Goal: Information Seeking & Learning: Learn about a topic

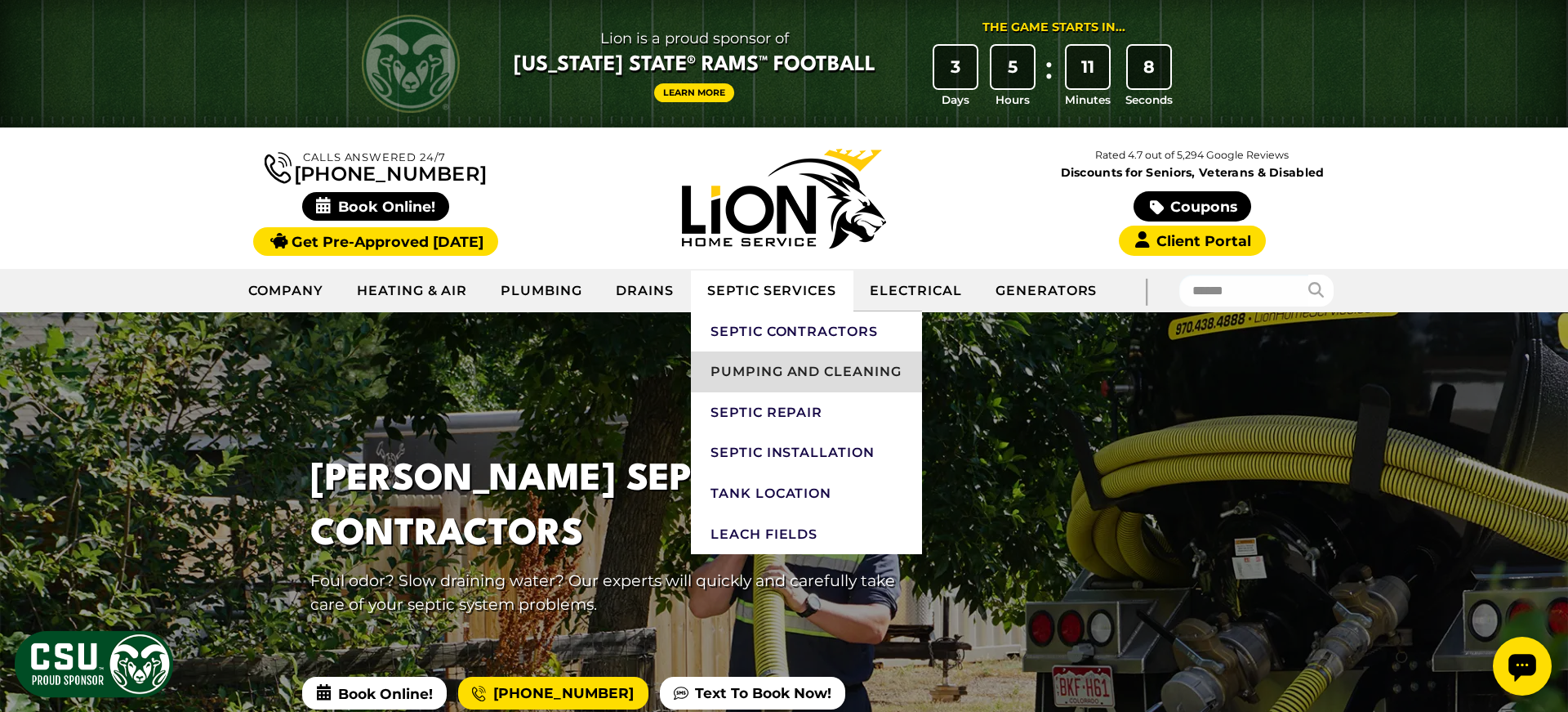
click at [807, 368] on link "Pumping and Cleaning" at bounding box center [806, 372] width 231 height 41
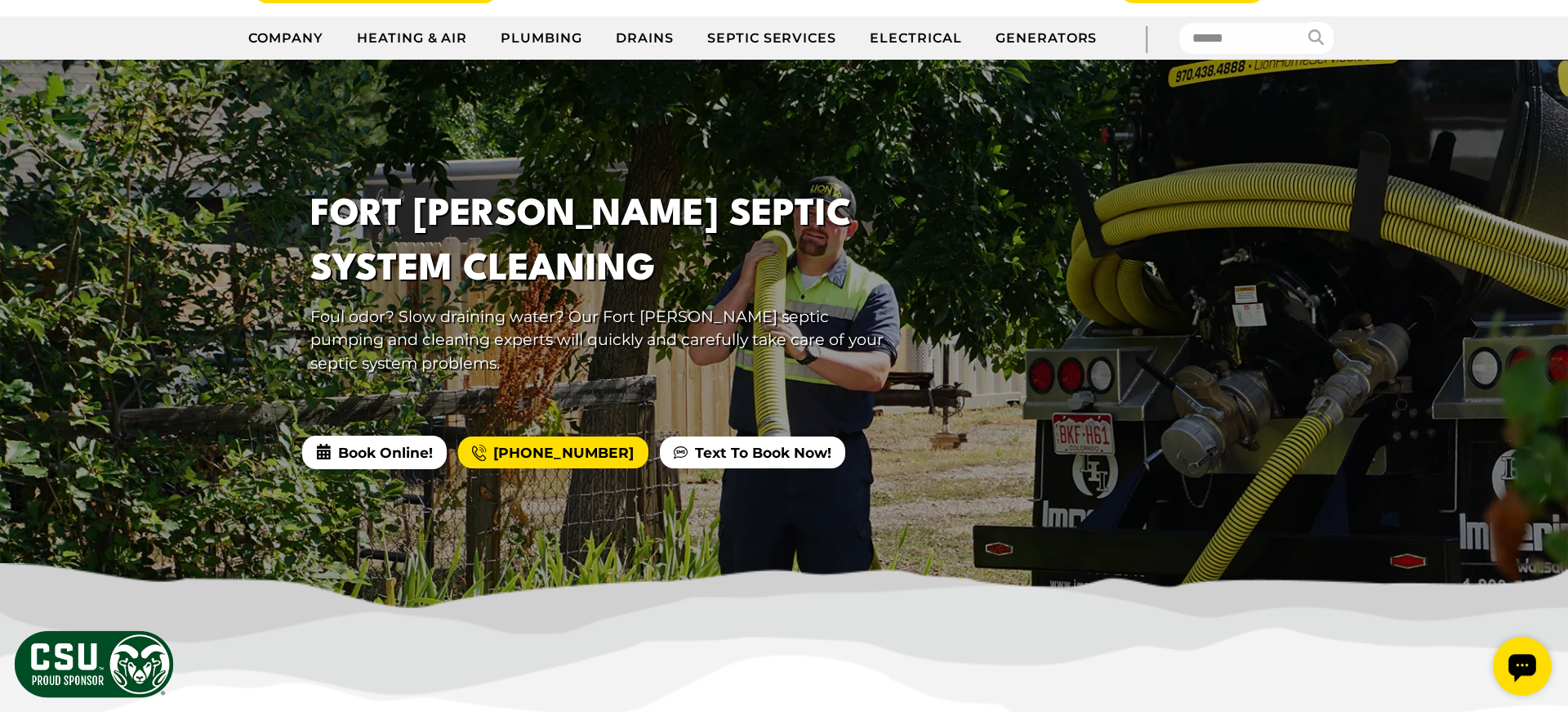
scroll to position [110, 0]
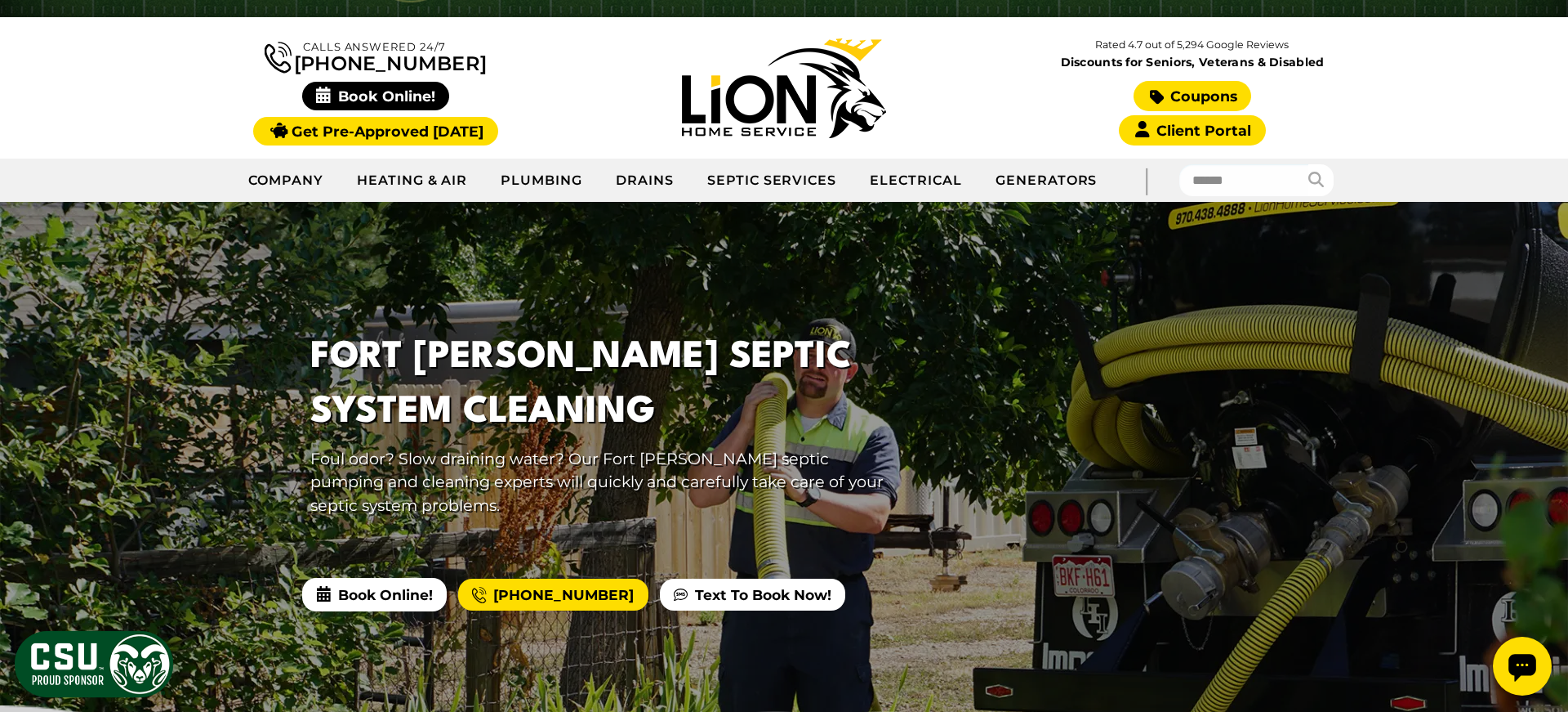
click at [1184, 95] on link "Coupons" at bounding box center [1192, 95] width 118 height 31
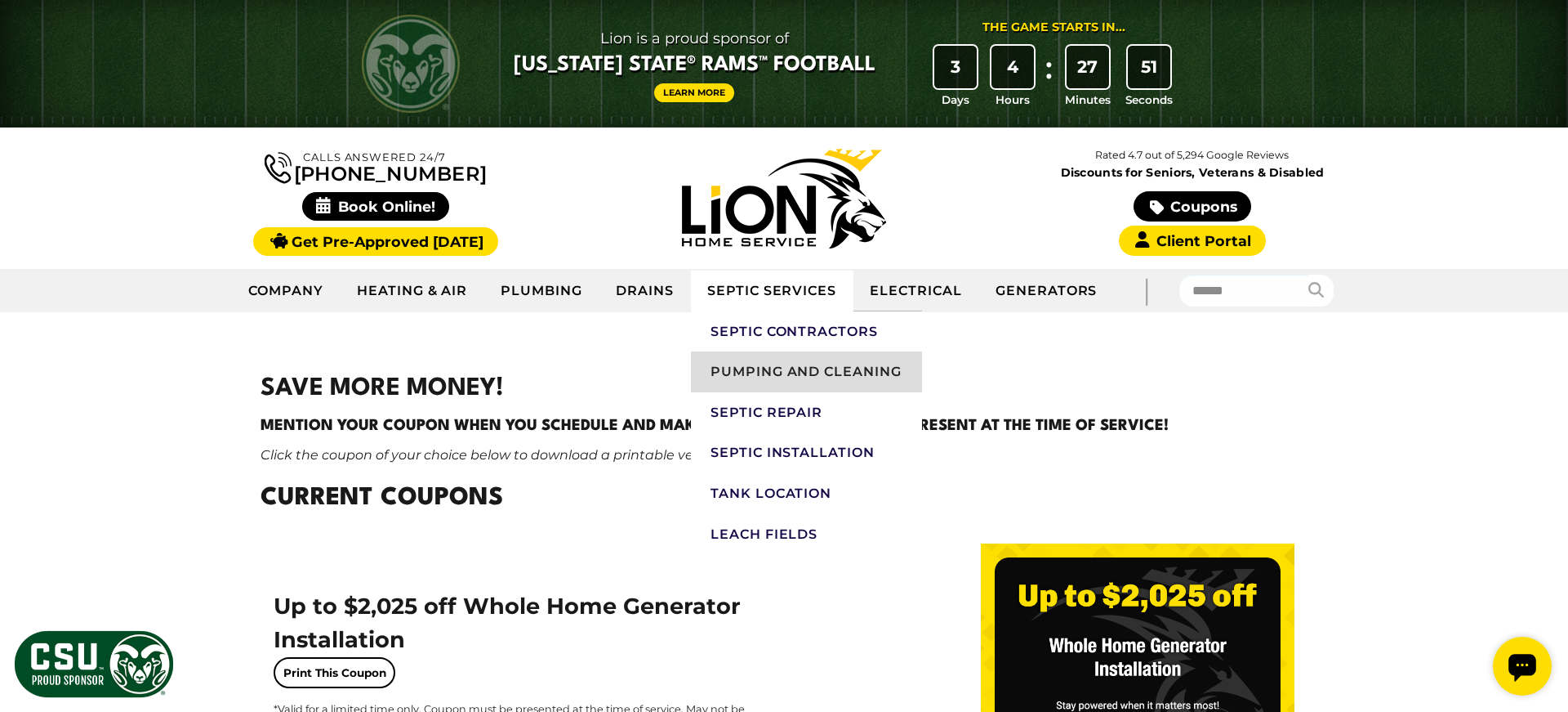
click at [809, 373] on link "Pumping and Cleaning" at bounding box center [806, 372] width 231 height 41
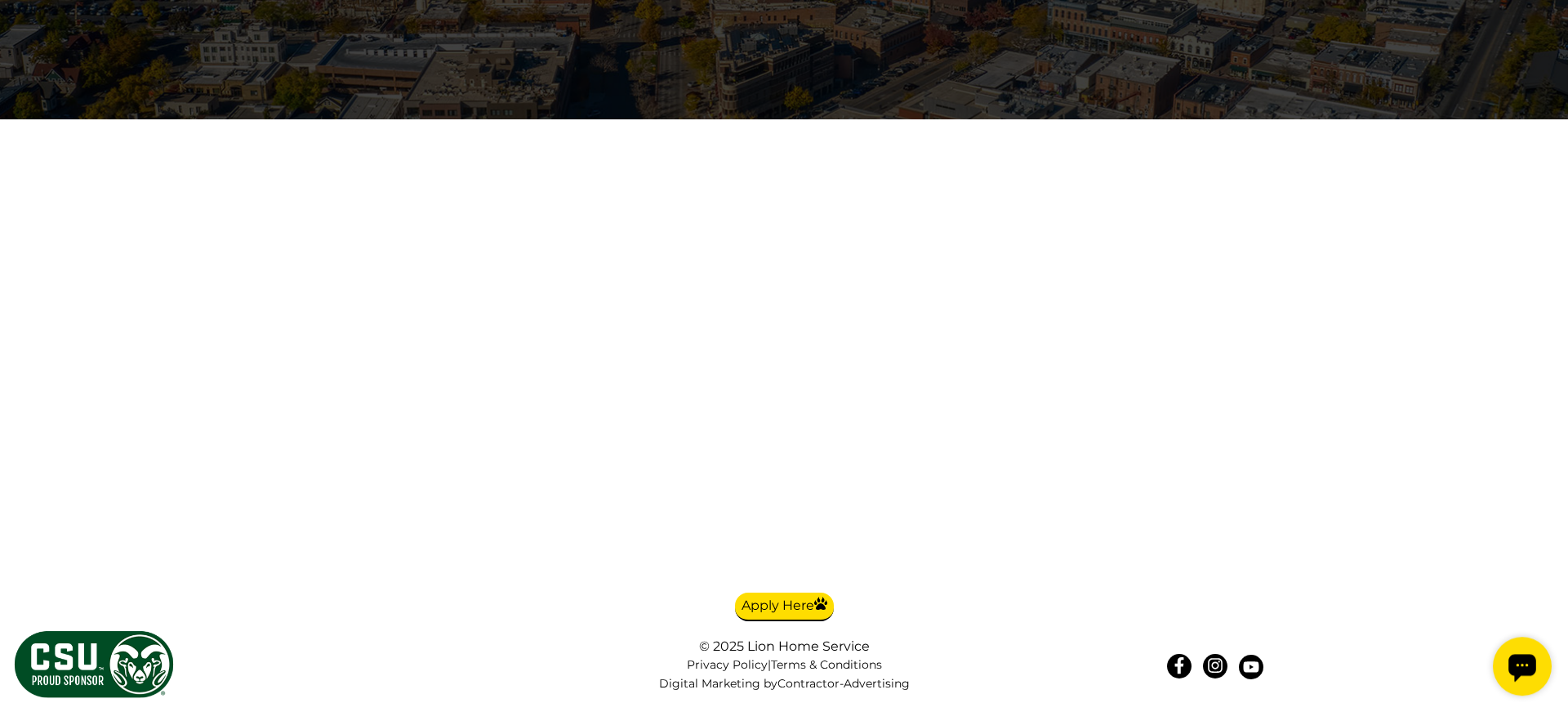
scroll to position [4853, 0]
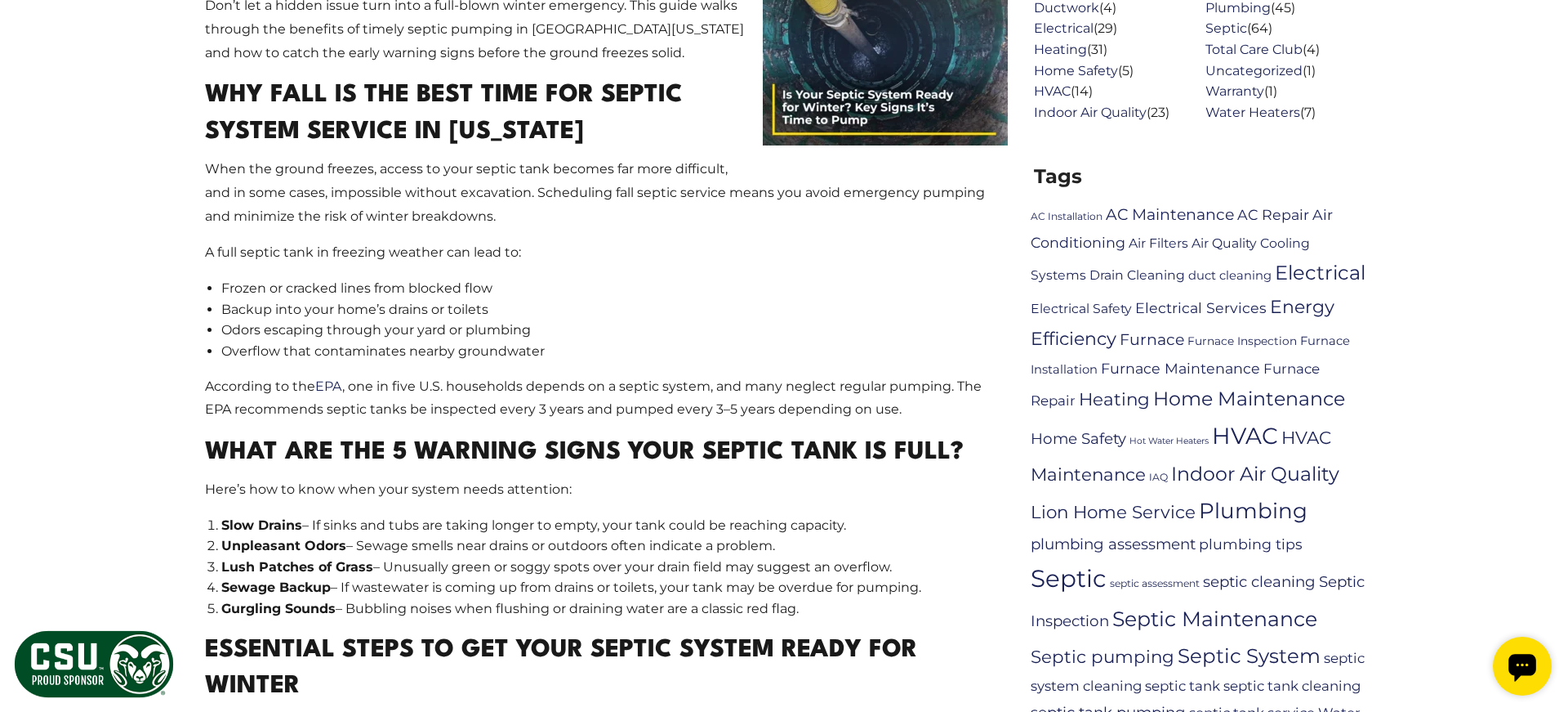
scroll to position [993, 0]
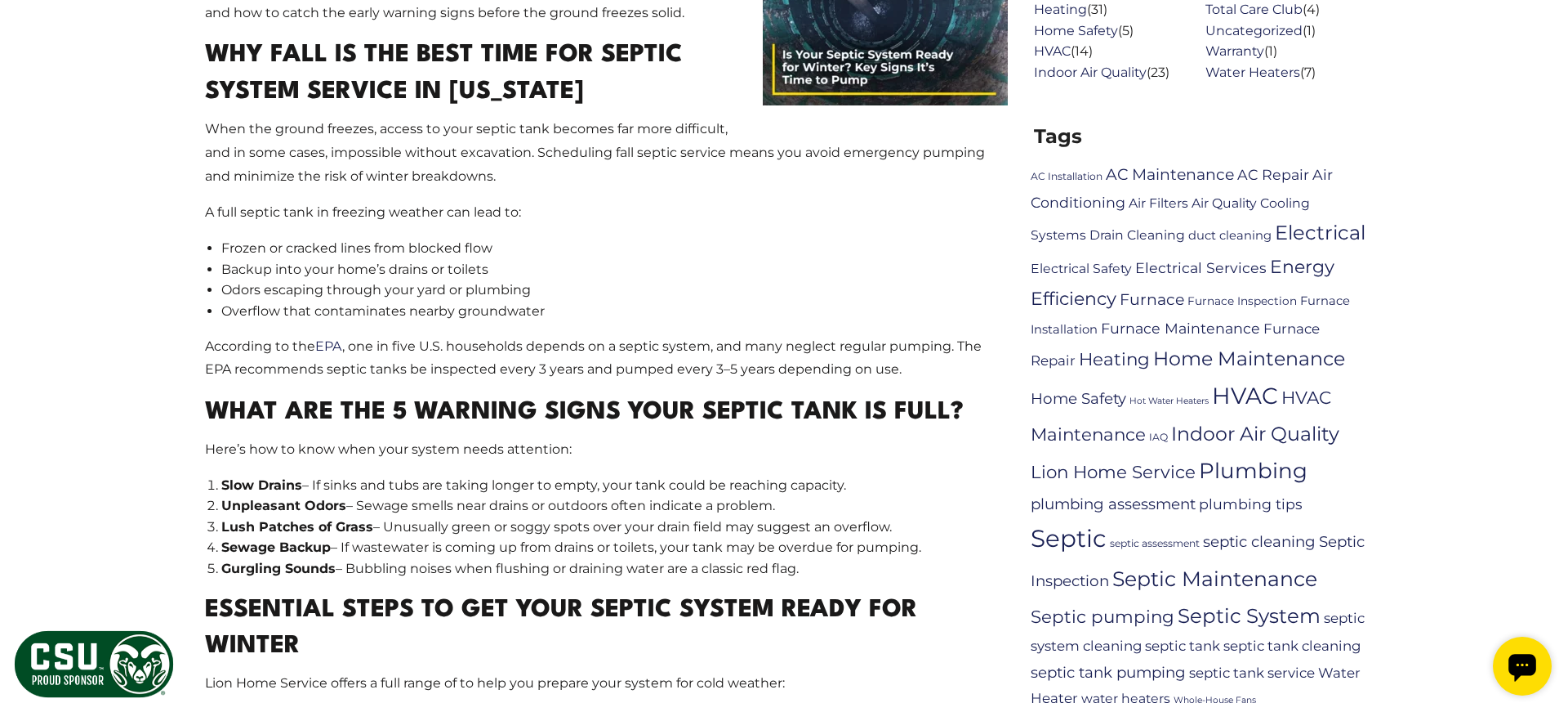
click at [857, 254] on li "Frozen or cracked lines from blocked flow" at bounding box center [615, 248] width 787 height 21
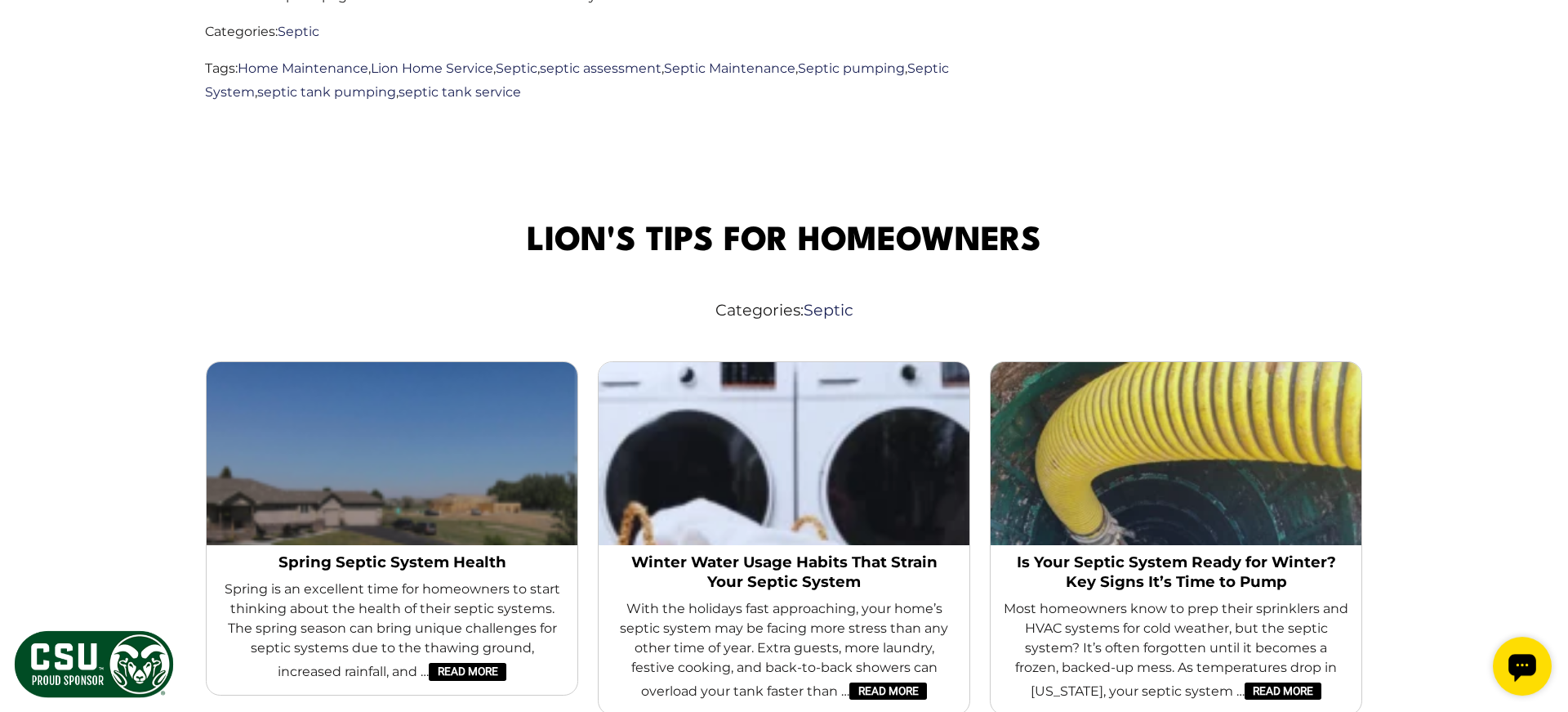
scroll to position [2978, 0]
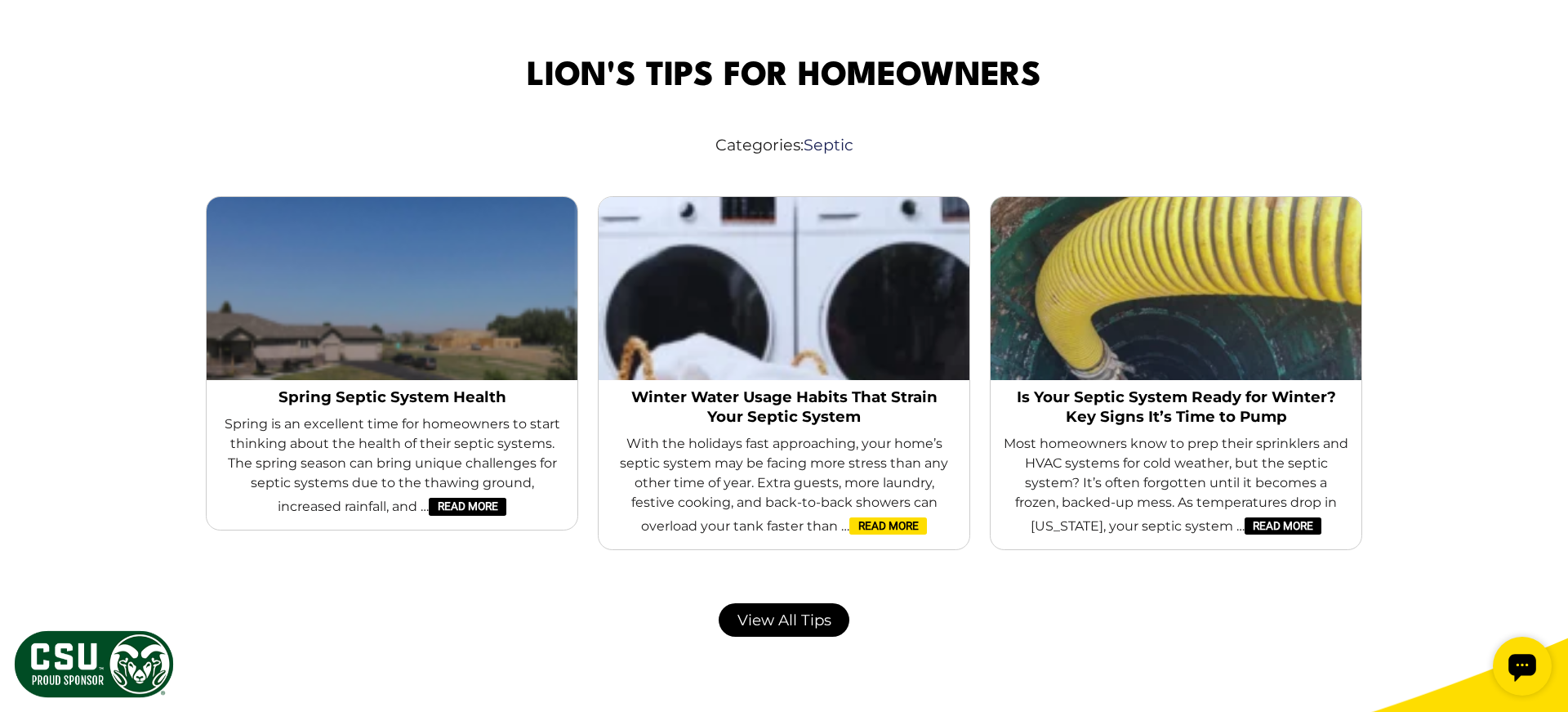
click at [878, 516] on link "Read More" at bounding box center [888, 525] width 77 height 18
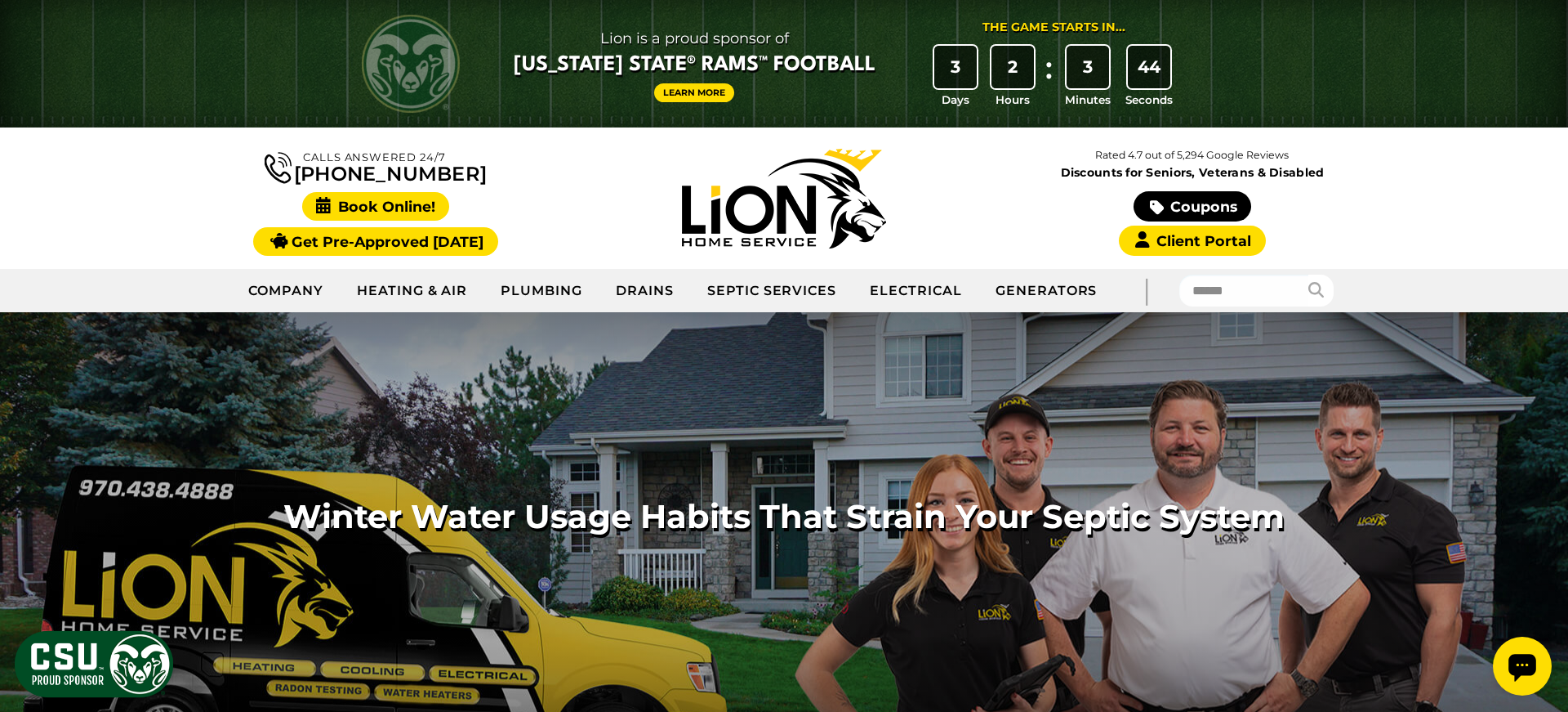
click at [384, 207] on span "Book Online!" at bounding box center [376, 206] width 148 height 29
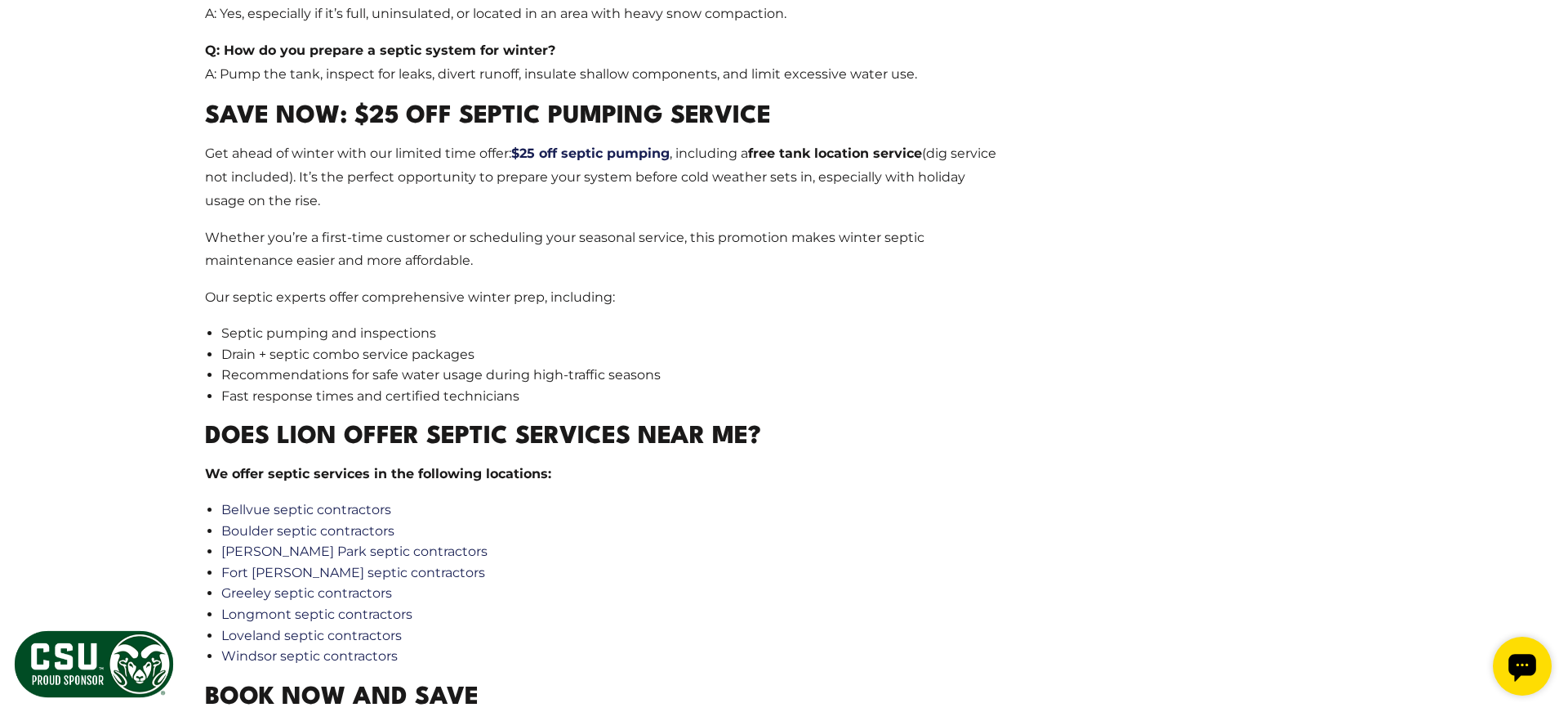
scroll to position [1986, 0]
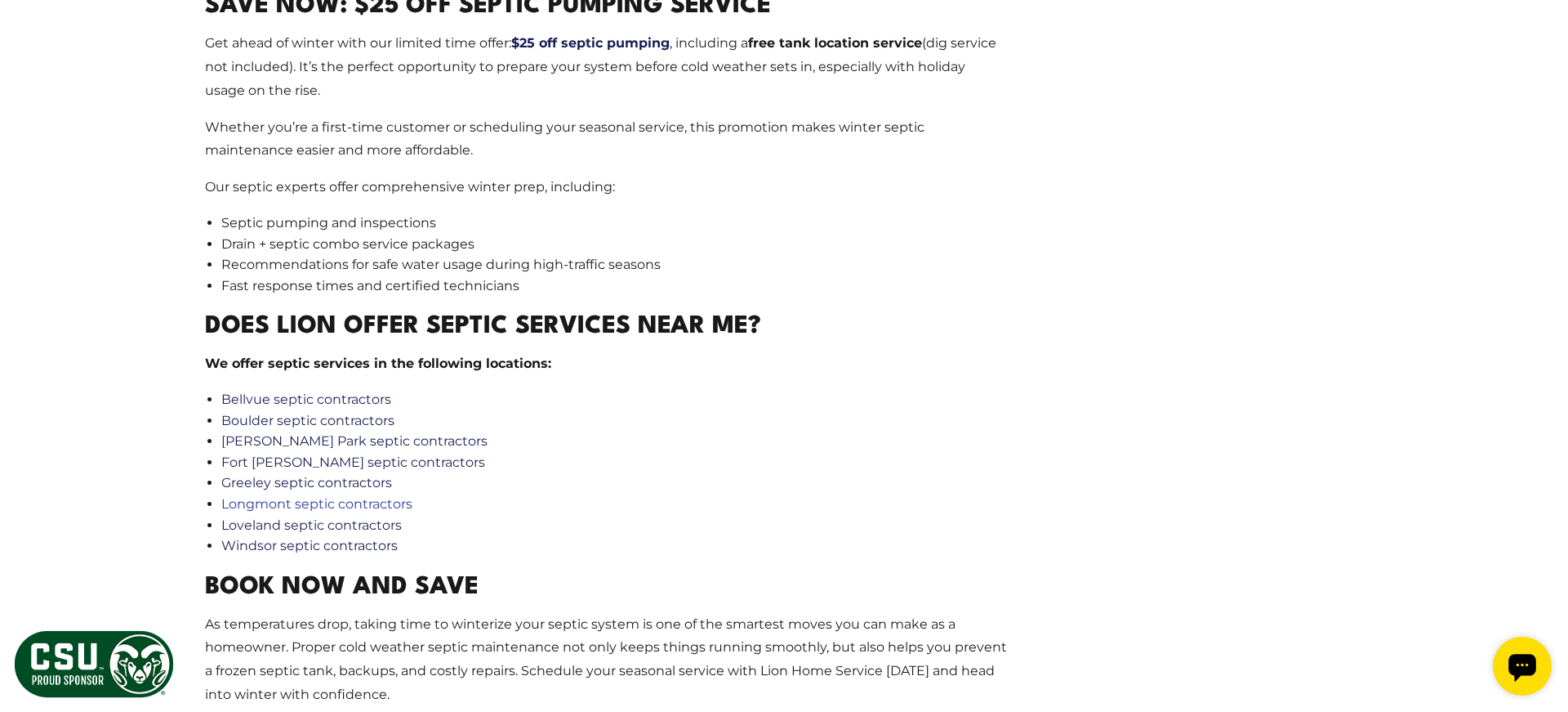
click at [317, 505] on link "Longmont septic contractors" at bounding box center [317, 504] width 192 height 16
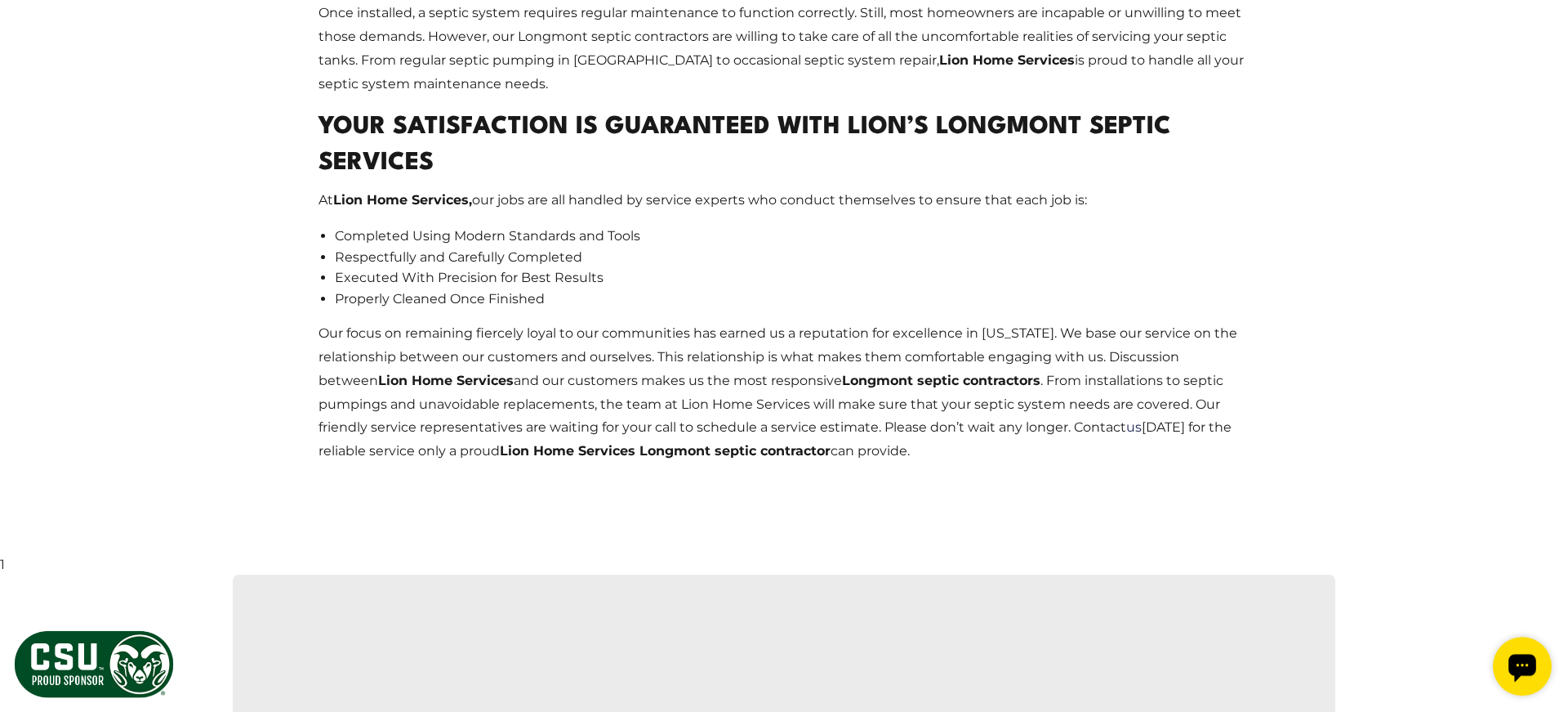
scroll to position [2868, 0]
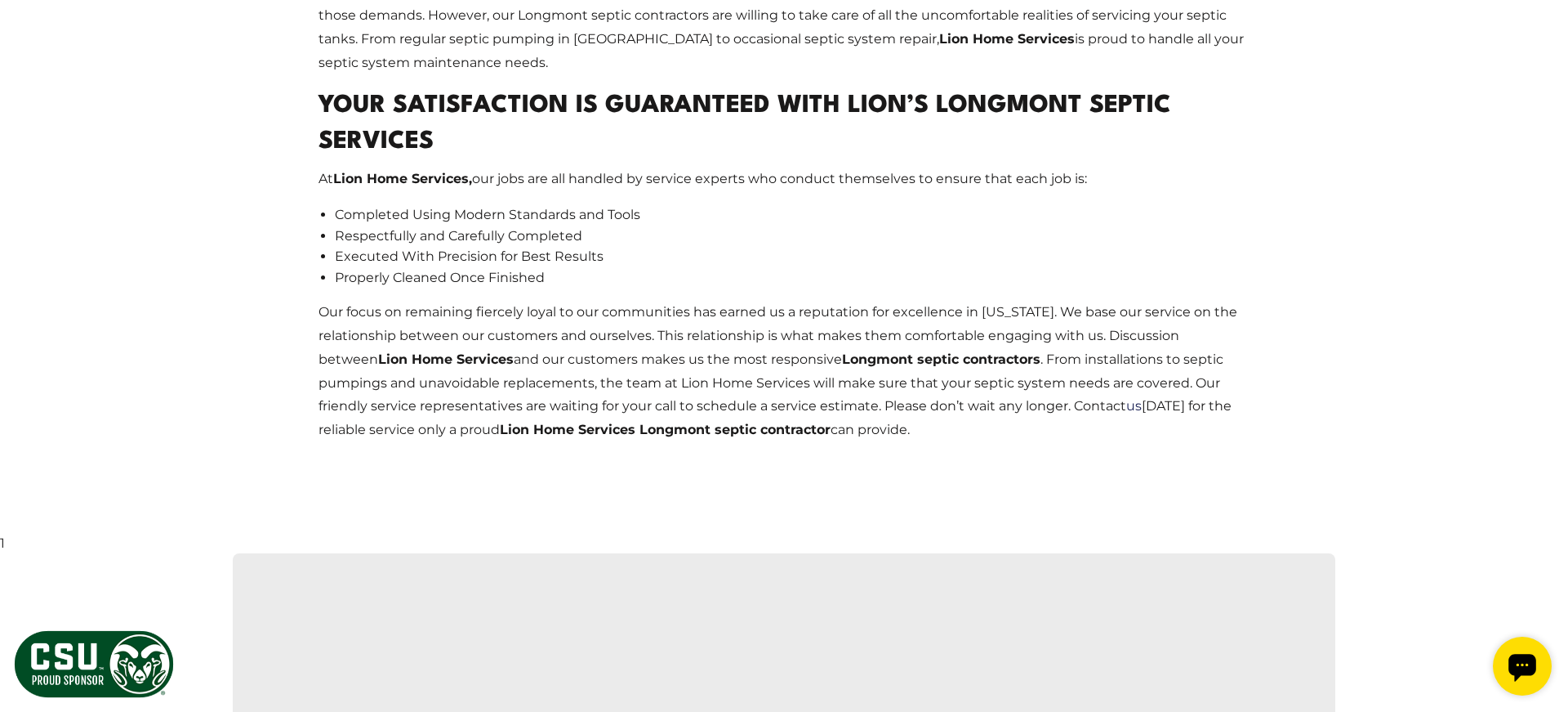
click at [766, 301] on p "Our focus on remaining fiercely loyal to our communities has earned us a reputa…" at bounding box center [784, 372] width 931 height 142
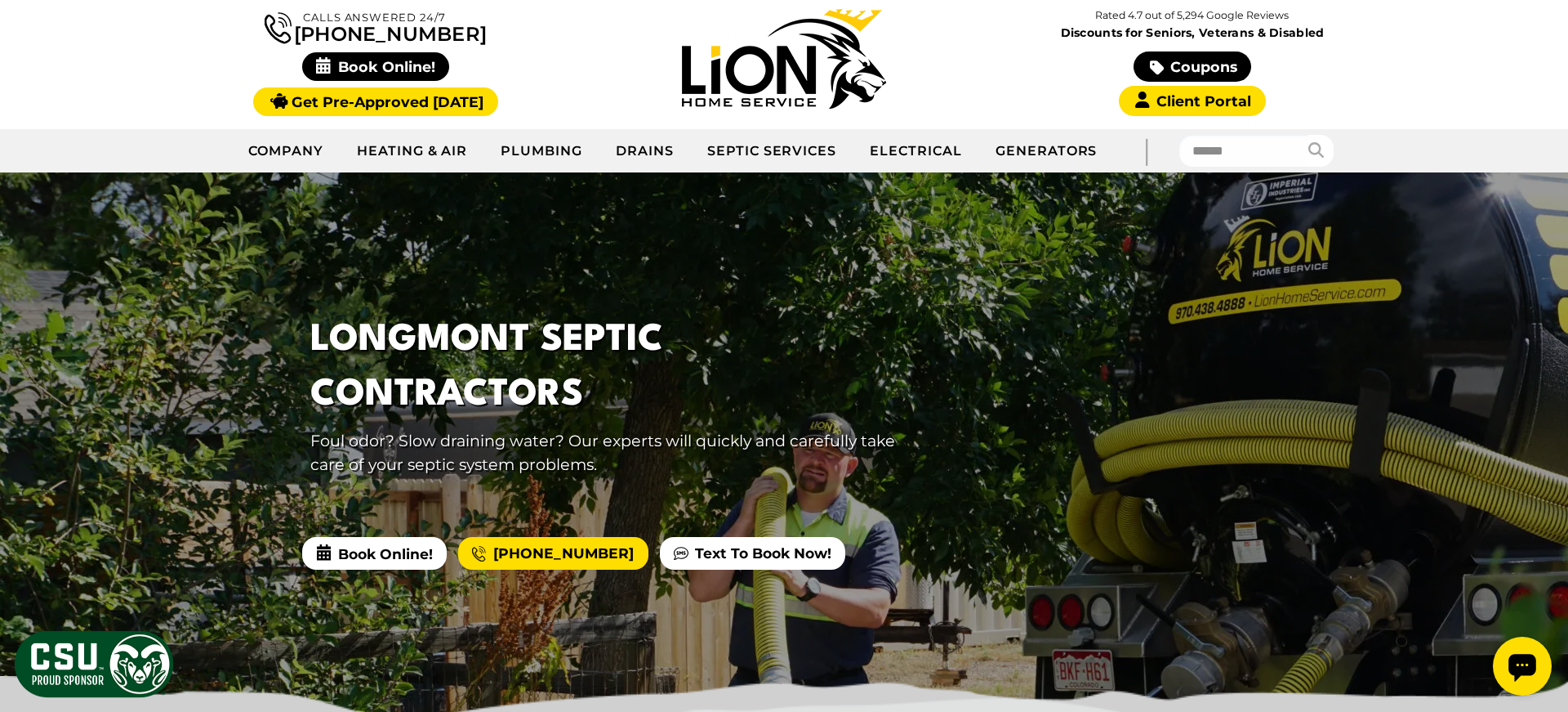
scroll to position [0, 0]
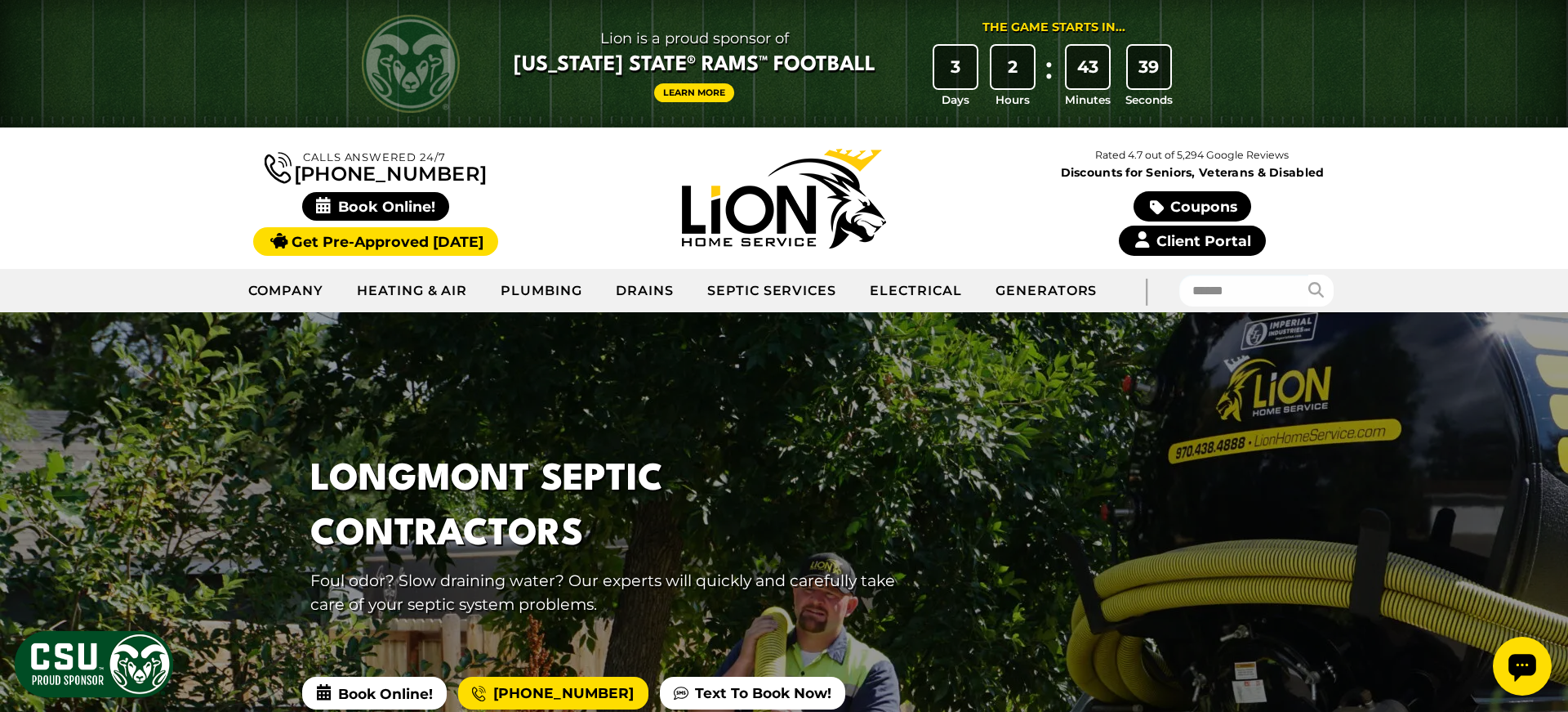
click at [1233, 245] on link "Client Portal" at bounding box center [1193, 241] width 147 height 31
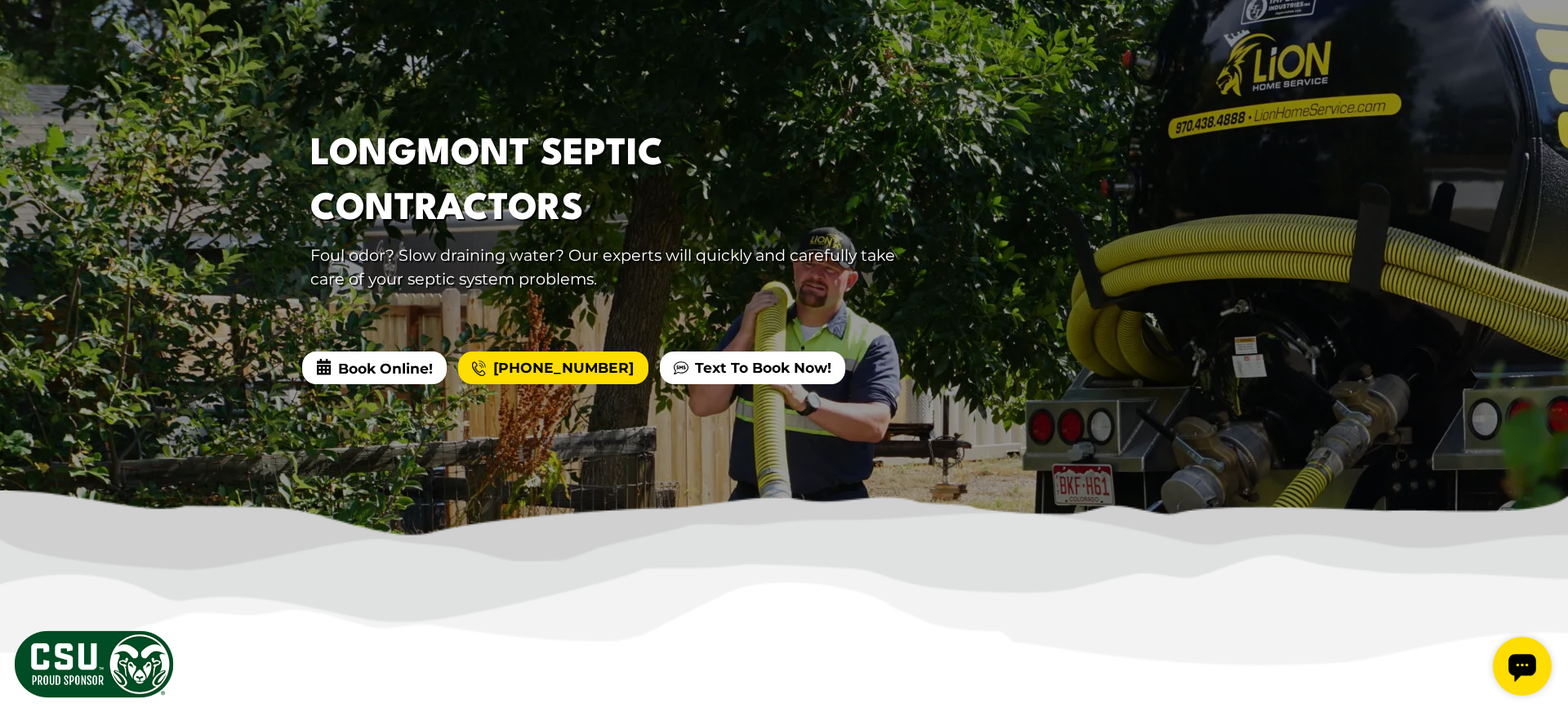
scroll to position [331, 0]
